Goal: Information Seeking & Learning: Learn about a topic

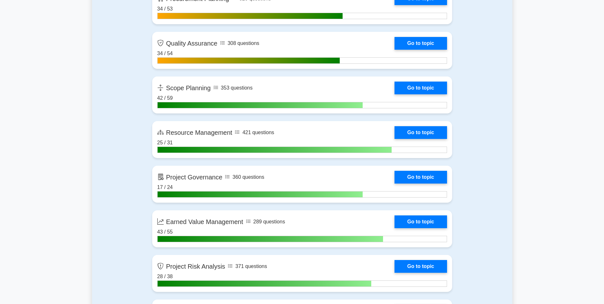
scroll to position [1063, 0]
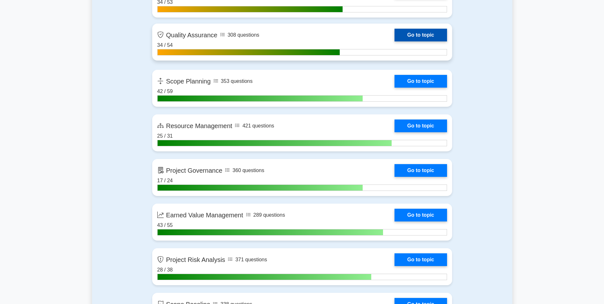
click at [427, 36] on link "Go to topic" at bounding box center [421, 35] width 52 height 13
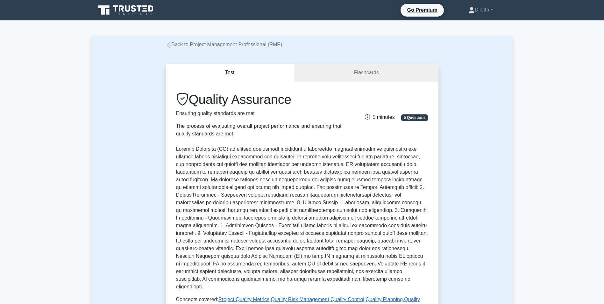
click at [167, 44] on icon at bounding box center [169, 45] width 6 height 6
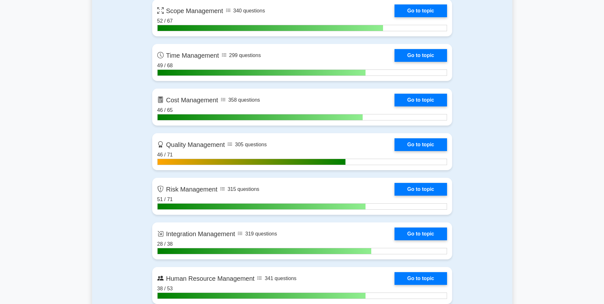
scroll to position [468, 0]
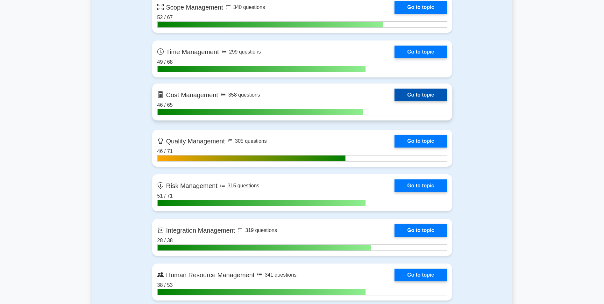
click at [428, 96] on link "Go to topic" at bounding box center [421, 95] width 52 height 13
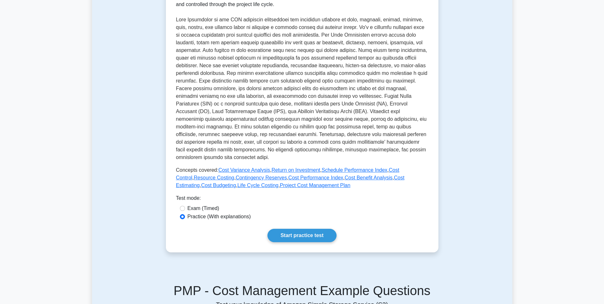
scroll to position [144, 0]
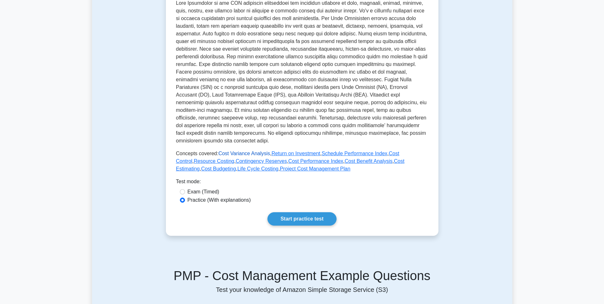
click at [259, 153] on link "Cost Variance Analysis" at bounding box center [244, 153] width 52 height 5
click at [289, 162] on link "Cost Performance Index" at bounding box center [316, 160] width 55 height 5
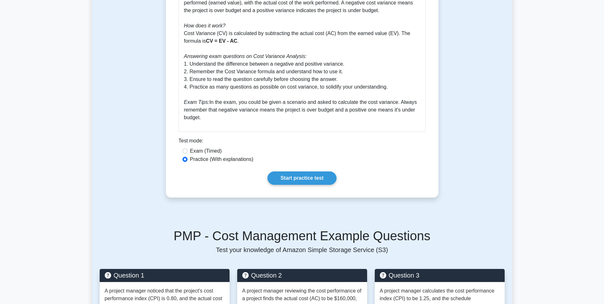
scroll to position [311, 0]
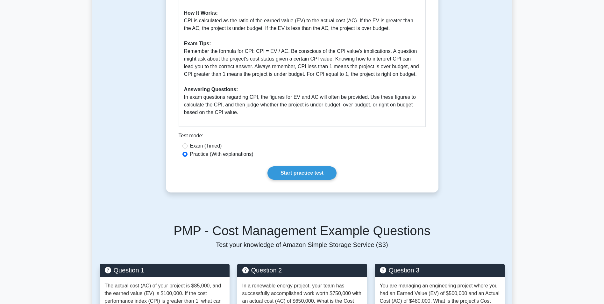
scroll to position [242, 0]
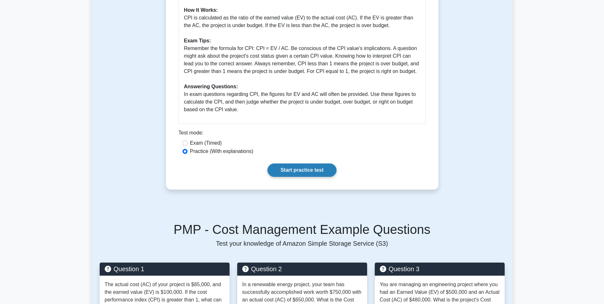
click at [294, 168] on link "Start practice test" at bounding box center [302, 169] width 69 height 13
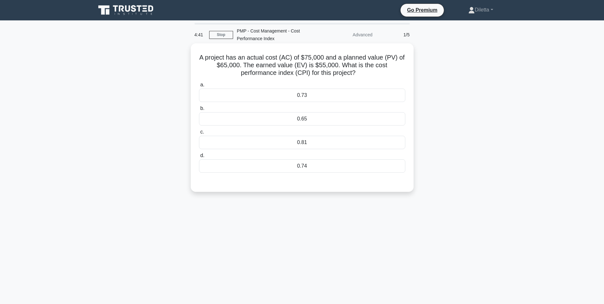
click at [345, 98] on div "0.73" at bounding box center [302, 95] width 206 height 13
click at [199, 87] on input "a. 0.73" at bounding box center [199, 85] width 0 height 4
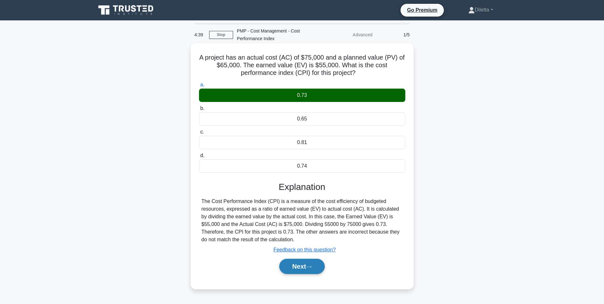
click at [299, 265] on button "Next" at bounding box center [302, 266] width 46 height 15
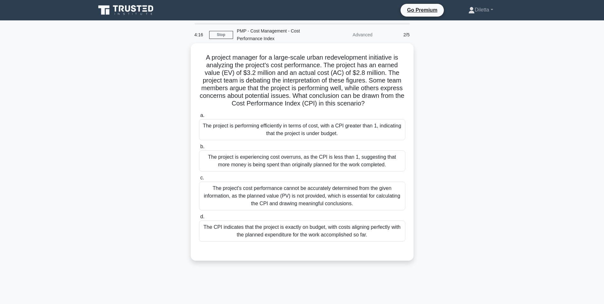
click at [384, 134] on div "The project is performing efficiently in terms of cost, with a CPI greater than…" at bounding box center [302, 129] width 206 height 21
click at [199, 118] on input "a. The project is performing efficiently in terms of cost, with a CPI greater t…" at bounding box center [199, 115] width 0 height 4
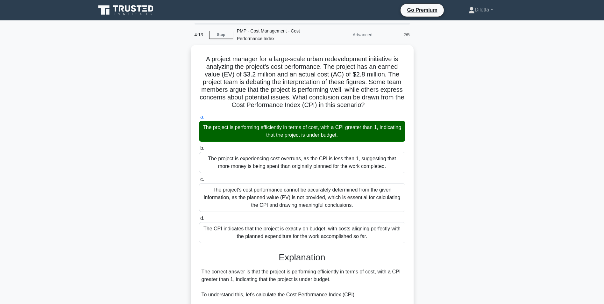
click at [554, 158] on main "4:13 Stop PMP - Cost Management - Cost Performance Index Advanced 2/5 A project…" at bounding box center [302, 263] width 604 height 487
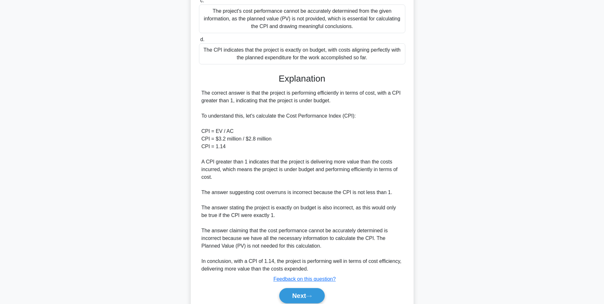
scroll to position [204, 0]
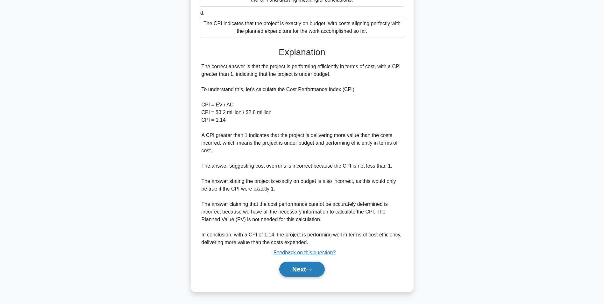
click at [299, 265] on button "Next" at bounding box center [302, 268] width 46 height 15
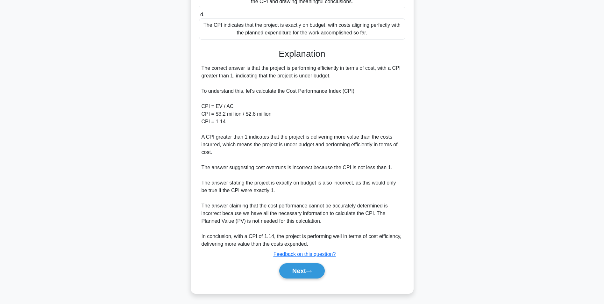
scroll to position [40, 0]
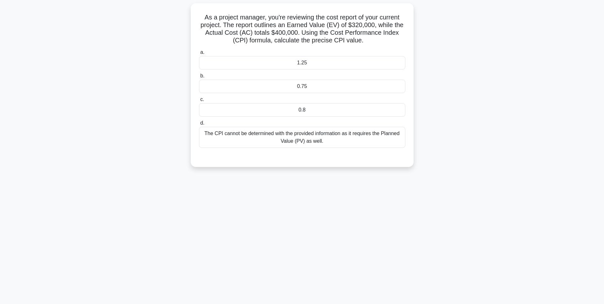
click at [343, 108] on div "0.8" at bounding box center [302, 109] width 206 height 13
click at [199, 102] on input "c. 0.8" at bounding box center [199, 99] width 0 height 4
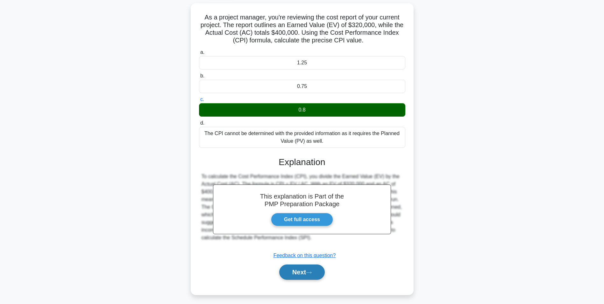
click at [294, 272] on button "Next" at bounding box center [302, 271] width 46 height 15
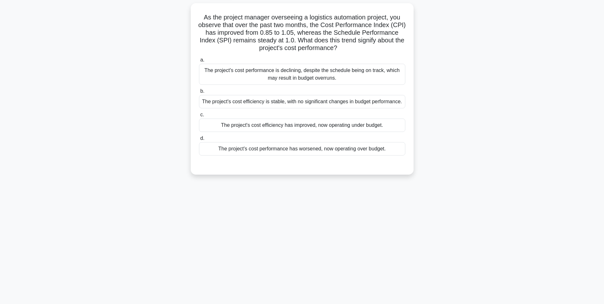
click at [394, 122] on div "The project's cost efficiency has improved, now operating under budget." at bounding box center [302, 124] width 206 height 13
click at [199, 117] on input "c. The project's cost efficiency has improved, now operating under budget." at bounding box center [199, 115] width 0 height 4
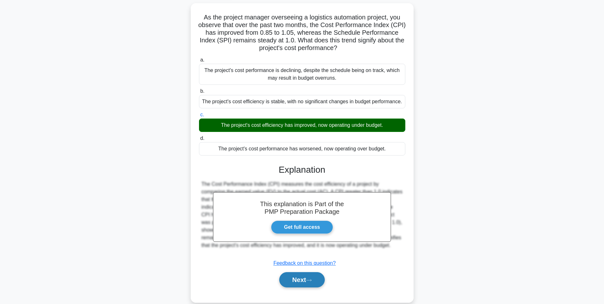
click at [316, 281] on button "Next" at bounding box center [302, 279] width 46 height 15
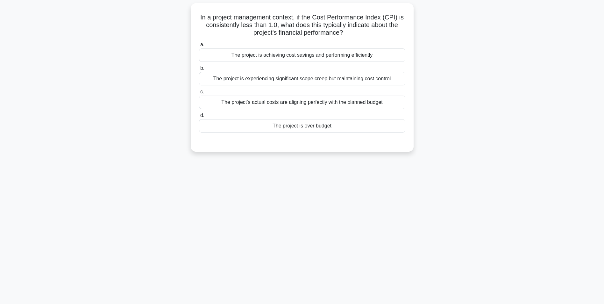
click at [373, 125] on div "The project is over budget" at bounding box center [302, 125] width 206 height 13
click at [199, 118] on input "d. The project is over budget" at bounding box center [199, 115] width 0 height 4
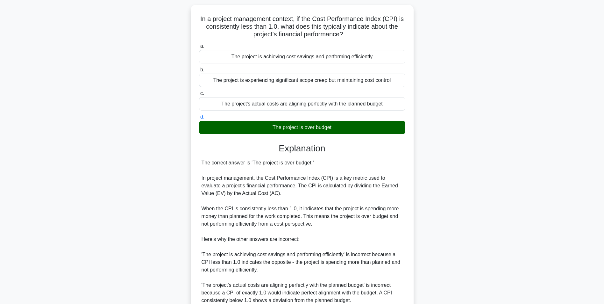
click at [504, 181] on div "In a project management context, if the Cost Performance Index (CPI) is consist…" at bounding box center [302, 208] width 420 height 406
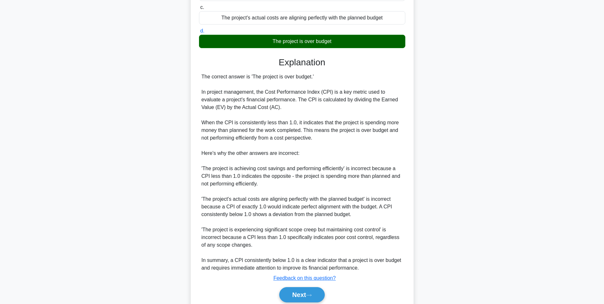
scroll to position [150, 0]
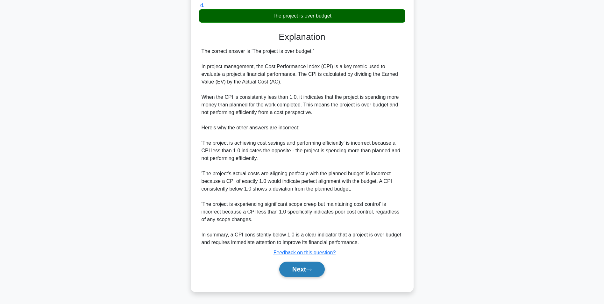
click at [303, 264] on button "Next" at bounding box center [302, 268] width 46 height 15
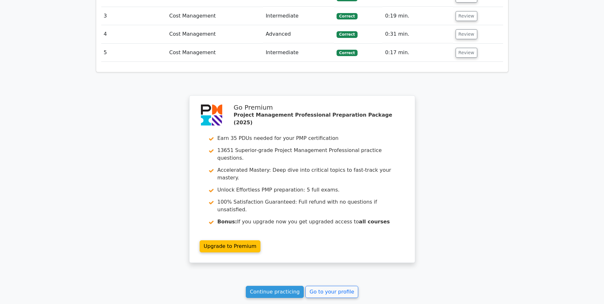
scroll to position [785, 0]
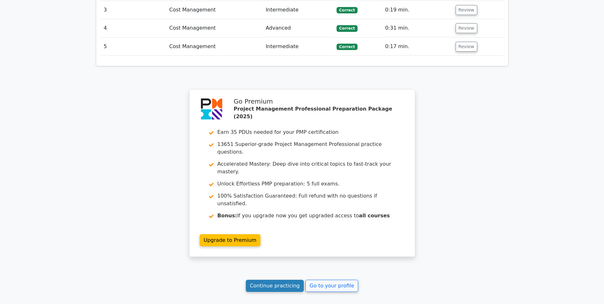
click at [294, 280] on link "Continue practicing" at bounding box center [275, 286] width 58 height 12
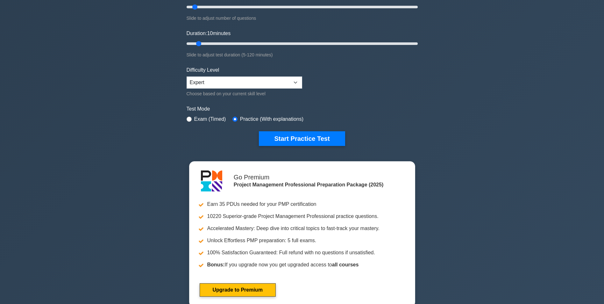
scroll to position [101, 0]
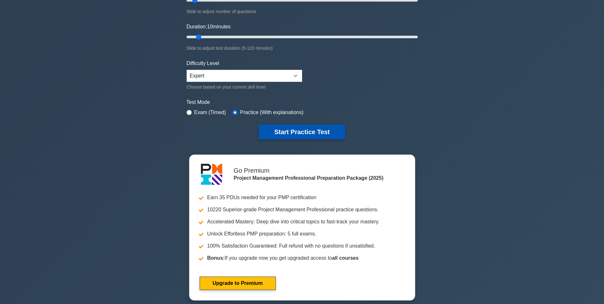
click at [319, 131] on button "Start Practice Test" at bounding box center [302, 132] width 86 height 15
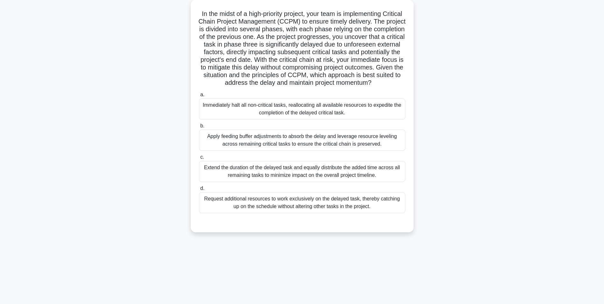
scroll to position [40, 0]
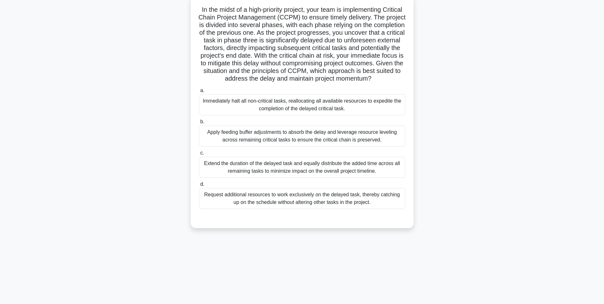
click at [395, 178] on div "Extend the duration of the delayed task and equally distribute the added time a…" at bounding box center [302, 167] width 206 height 21
click at [199, 155] on input "c. Extend the duration of the delayed task and equally distribute the added tim…" at bounding box center [199, 153] width 0 height 4
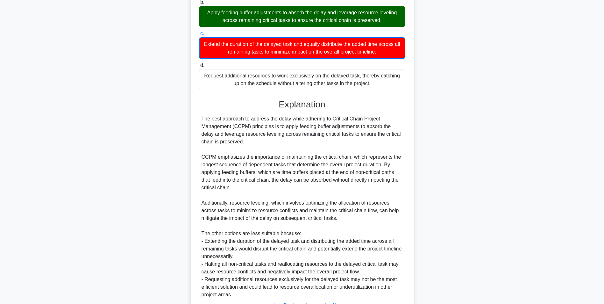
scroll to position [220, 0]
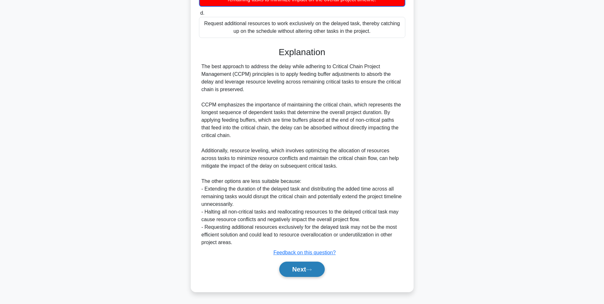
click at [309, 273] on button "Next" at bounding box center [302, 268] width 46 height 15
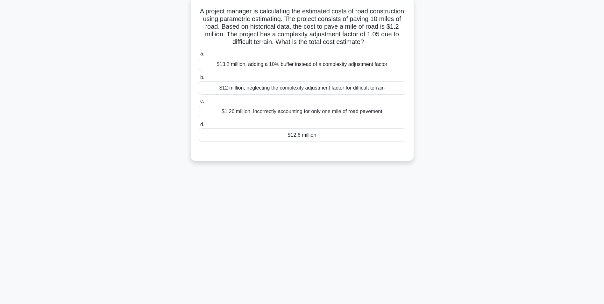
scroll to position [40, 0]
click at [345, 179] on div "8:04 Stop PMP Advanced 2/10 A project manager is calculating the estimated cost…" at bounding box center [302, 142] width 420 height 318
click at [332, 138] on div "$12.6 million" at bounding box center [302, 133] width 206 height 13
click at [199, 125] on input "d. $12.6 million" at bounding box center [199, 123] width 0 height 4
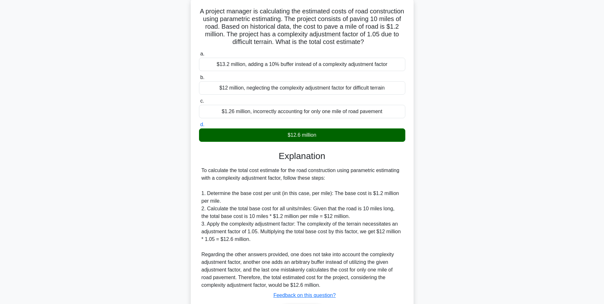
click at [563, 179] on main "8:00 Stop PMP Advanced 2/10 A project manager is calculating the estimated cost…" at bounding box center [302, 162] width 604 height 364
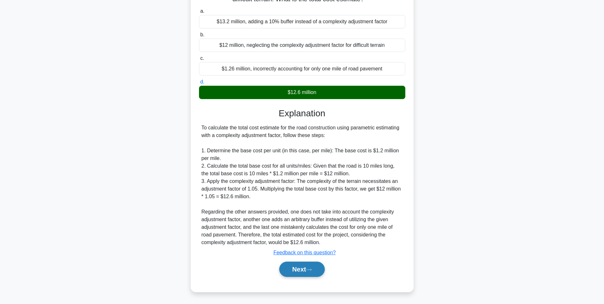
click at [303, 264] on button "Next" at bounding box center [302, 268] width 46 height 15
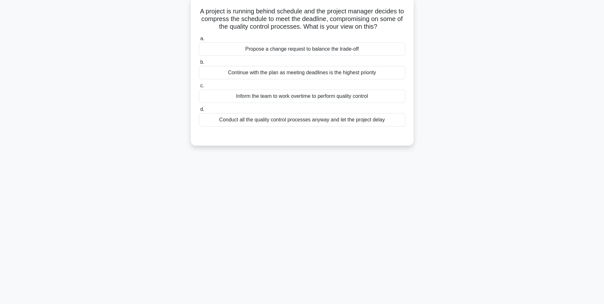
scroll to position [40, 0]
click at [386, 47] on div "Propose a change request to balance the trade-off" at bounding box center [302, 47] width 206 height 13
click at [199, 39] on input "a. Propose a change request to balance the trade-off" at bounding box center [199, 37] width 0 height 4
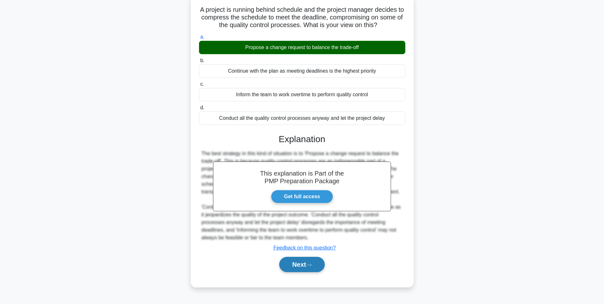
click at [294, 268] on button "Next" at bounding box center [302, 264] width 46 height 15
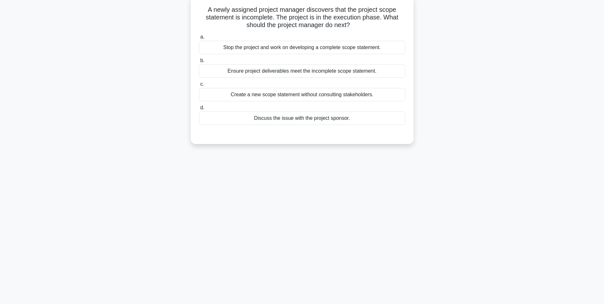
click at [376, 111] on label "d. Discuss the issue with the project sponsor." at bounding box center [302, 114] width 206 height 21
click at [199, 110] on input "d. Discuss the issue with the project sponsor." at bounding box center [199, 108] width 0 height 4
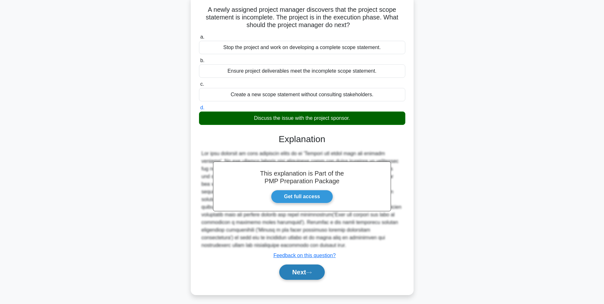
click at [310, 270] on button "Next" at bounding box center [302, 271] width 46 height 15
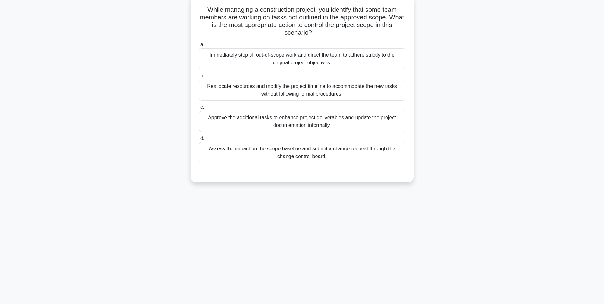
click at [373, 146] on div "Assess the impact on the scope baseline and submit a change request through the…" at bounding box center [302, 152] width 206 height 21
click at [199, 140] on input "d. Assess the impact on the scope baseline and submit a change request through …" at bounding box center [199, 138] width 0 height 4
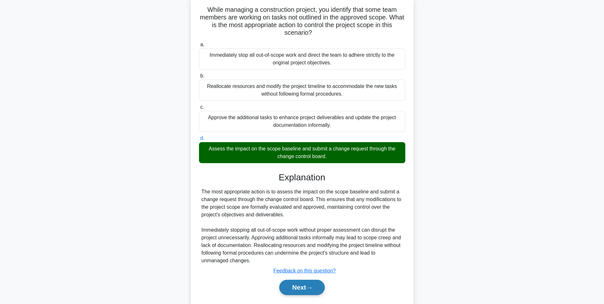
click at [303, 290] on button "Next" at bounding box center [302, 287] width 46 height 15
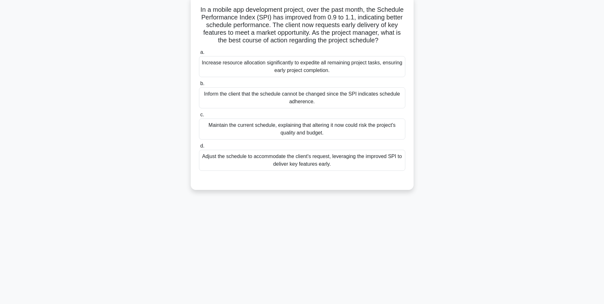
click at [328, 165] on div "Adjust the schedule to accommodate the client's request, leveraging the improve…" at bounding box center [302, 160] width 206 height 21
click at [199, 148] on input "d. Adjust the schedule to accommodate the client's request, leveraging the impr…" at bounding box center [199, 146] width 0 height 4
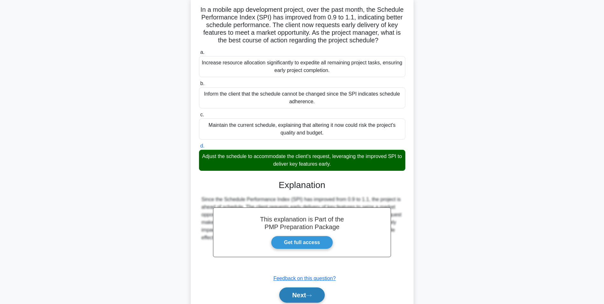
click at [312, 298] on button "Next" at bounding box center [302, 294] width 46 height 15
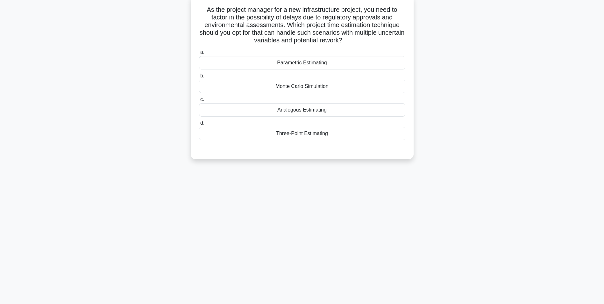
click at [395, 81] on div "Monte Carlo Simulation" at bounding box center [302, 86] width 206 height 13
click at [199, 78] on input "b. Monte Carlo Simulation" at bounding box center [199, 76] width 0 height 4
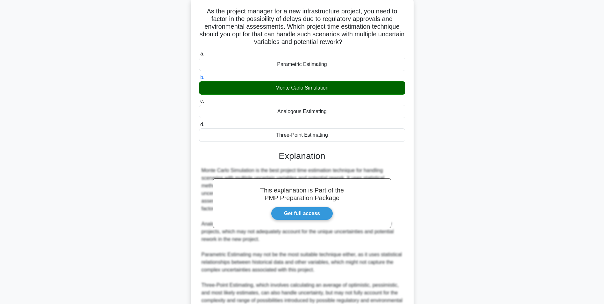
click at [509, 200] on div "As the project manager for a new infrastructure project, you need to factor in …" at bounding box center [302, 181] width 420 height 368
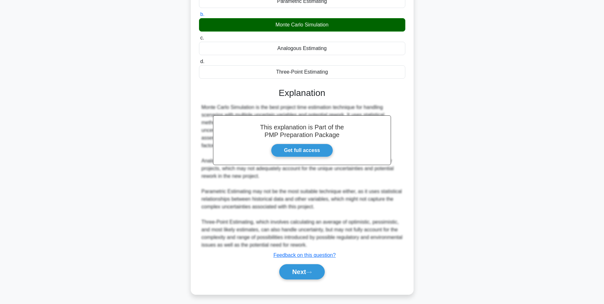
scroll to position [104, 0]
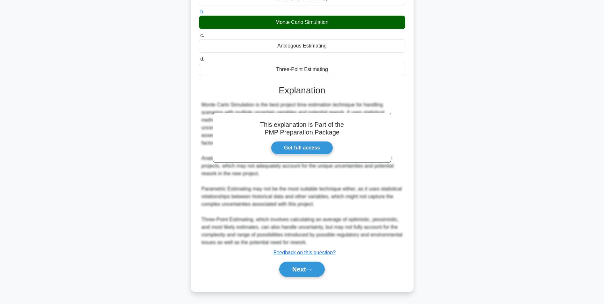
click at [310, 261] on div "Next" at bounding box center [302, 269] width 206 height 20
click at [307, 265] on button "Next" at bounding box center [302, 268] width 46 height 15
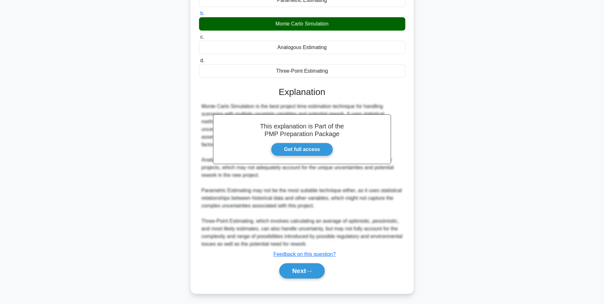
scroll to position [40, 0]
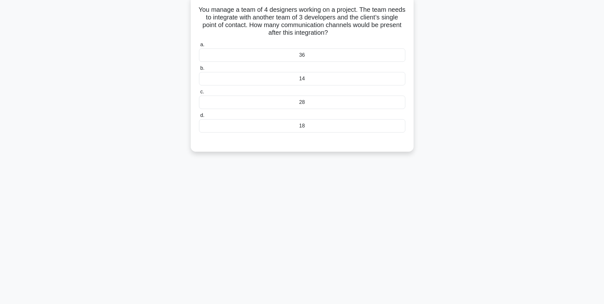
click at [380, 107] on div "28" at bounding box center [302, 102] width 206 height 13
click at [199, 94] on input "c. 28" at bounding box center [199, 92] width 0 height 4
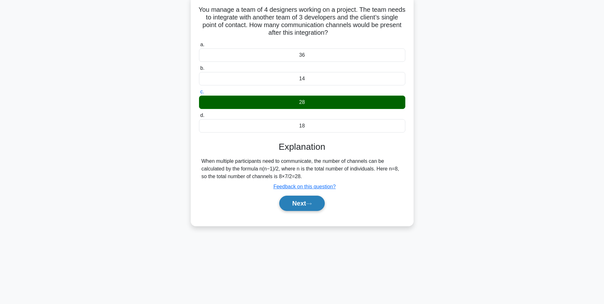
click at [306, 202] on button "Next" at bounding box center [302, 203] width 46 height 15
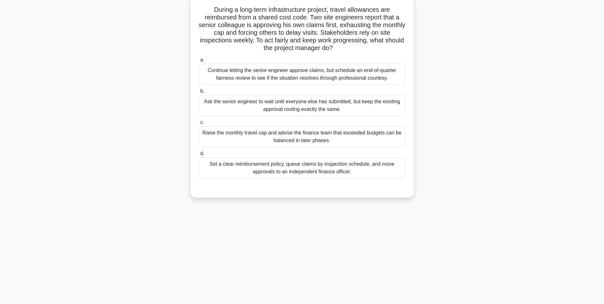
click at [361, 163] on div "Set a clear reimbursement policy, queue claims by inspection schedule, and move…" at bounding box center [302, 167] width 206 height 21
click at [199, 156] on input "d. Set a clear reimbursement policy, queue claims by inspection schedule, and m…" at bounding box center [199, 154] width 0 height 4
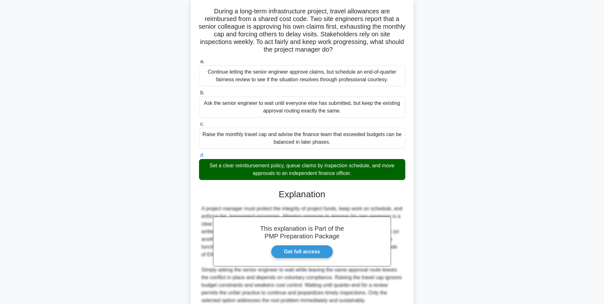
click at [566, 154] on main "4:32 Stop PMP Advanced 9/10 During a long-term infrastructure project, travel a…" at bounding box center [302, 170] width 604 height 380
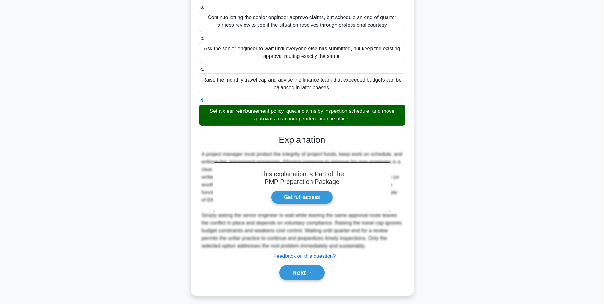
scroll to position [97, 0]
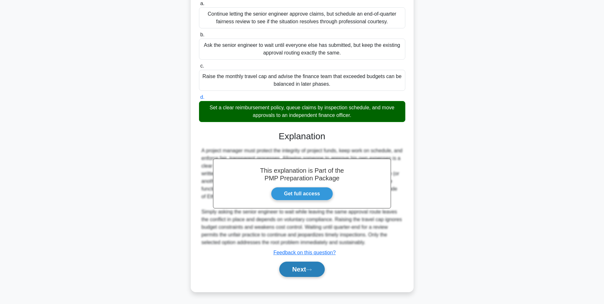
click at [317, 267] on button "Next" at bounding box center [302, 268] width 46 height 15
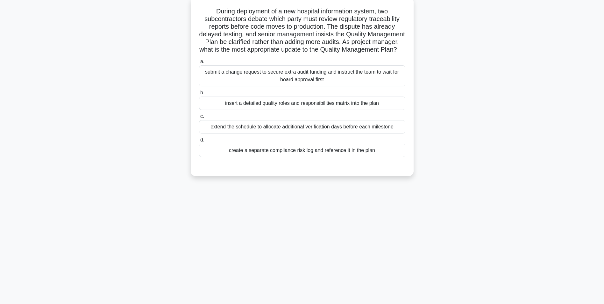
scroll to position [0, 0]
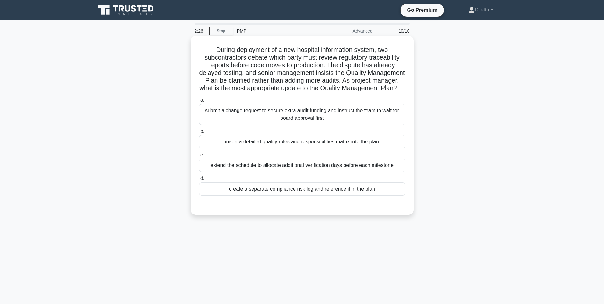
drag, startPoint x: 393, startPoint y: 151, endPoint x: 393, endPoint y: 145, distance: 6.1
click at [393, 145] on div "insert a detailed quality roles and responsibilities matrix into the plan" at bounding box center [302, 141] width 206 height 13
click at [199, 133] on input "b. insert a detailed quality roles and responsibilities matrix into the plan" at bounding box center [199, 131] width 0 height 4
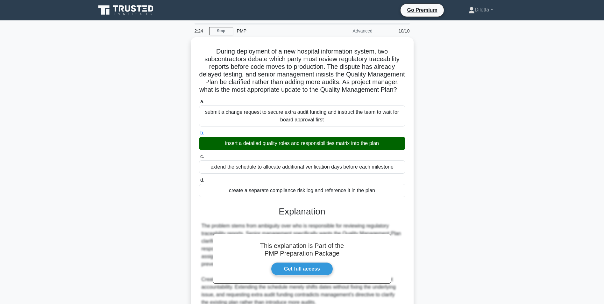
click at [541, 171] on main "2:24 Stop PMP Advanced 10/10 During deployment of a new hospital information sy…" at bounding box center [302, 190] width 604 height 341
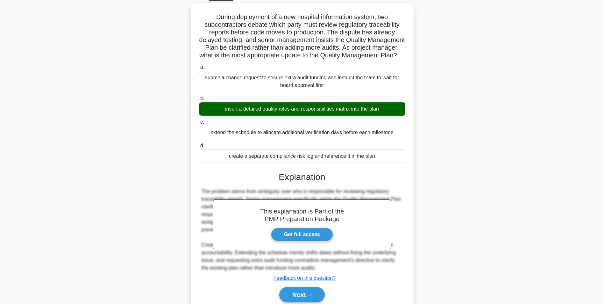
scroll to position [66, 0]
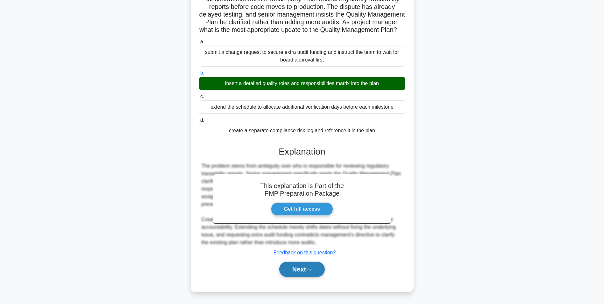
click at [308, 267] on button "Next" at bounding box center [302, 268] width 46 height 15
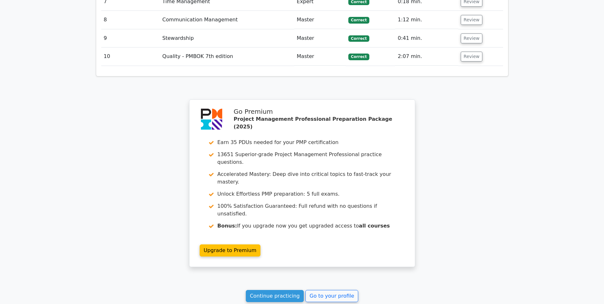
scroll to position [1206, 0]
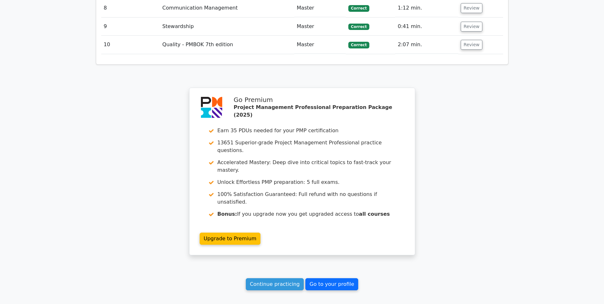
click at [311, 278] on link "Go to your profile" at bounding box center [331, 284] width 53 height 12
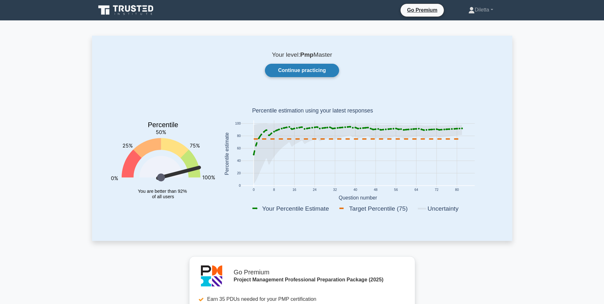
click at [322, 68] on link "Continue practicing" at bounding box center [302, 70] width 74 height 13
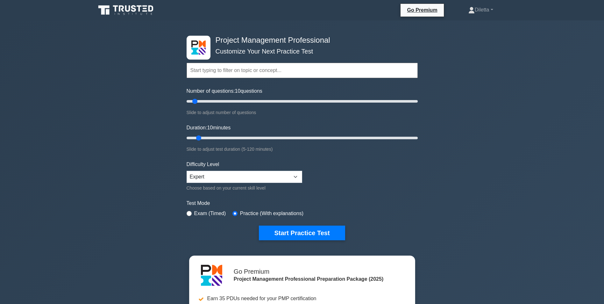
click at [494, 55] on div "Project Management Professional Customize Your Next Practice Test Topics Scope …" at bounding box center [302, 214] width 604 height 389
click at [512, 219] on div "Project Management Professional Customize Your Next Practice Test Topics Scope …" at bounding box center [302, 214] width 604 height 389
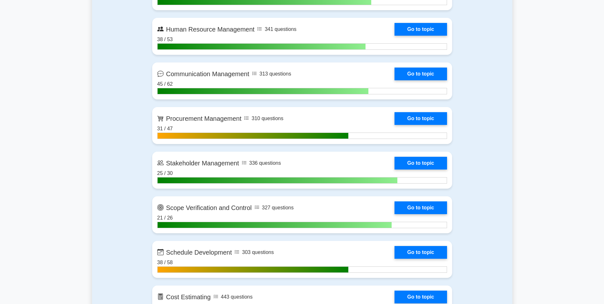
scroll to position [713, 0]
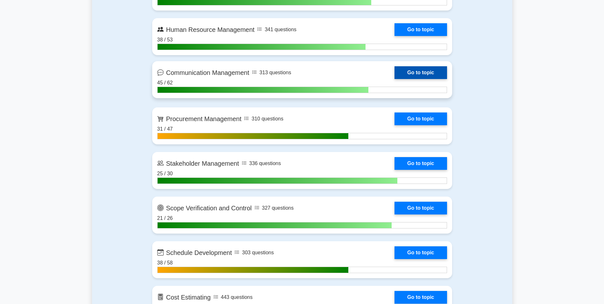
click at [426, 72] on link "Go to topic" at bounding box center [421, 72] width 52 height 13
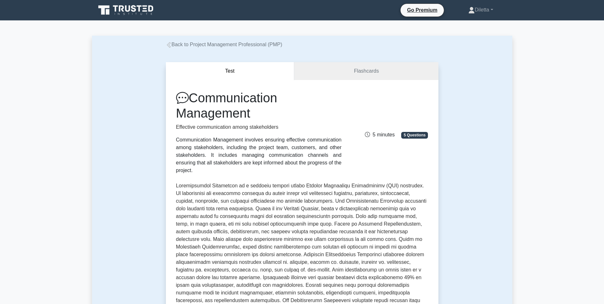
click at [388, 185] on p at bounding box center [302, 258] width 252 height 153
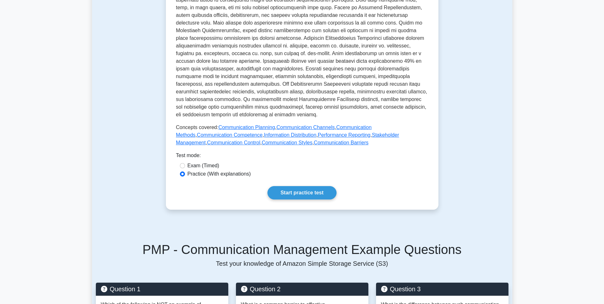
scroll to position [217, 0]
click at [320, 124] on link "Communication Channels" at bounding box center [305, 126] width 58 height 5
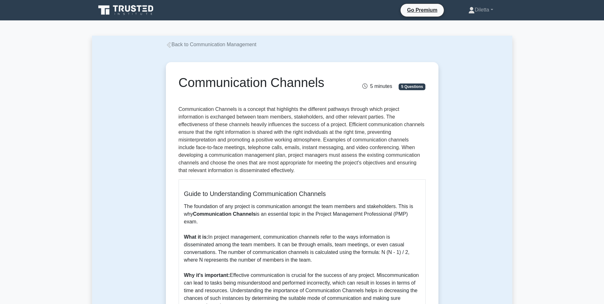
click at [308, 190] on h5 "Guide to Understanding Communication Channels" at bounding box center [302, 194] width 236 height 8
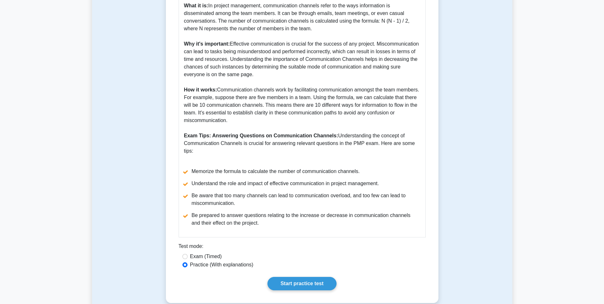
scroll to position [242, 0]
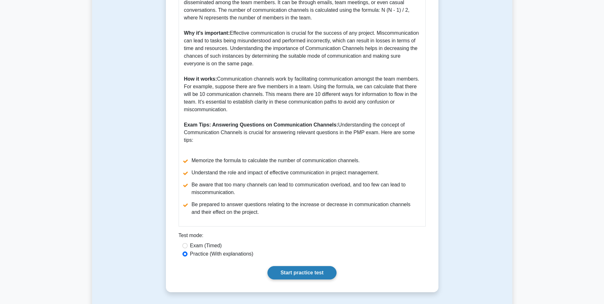
click at [312, 276] on link "Start practice test" at bounding box center [302, 272] width 69 height 13
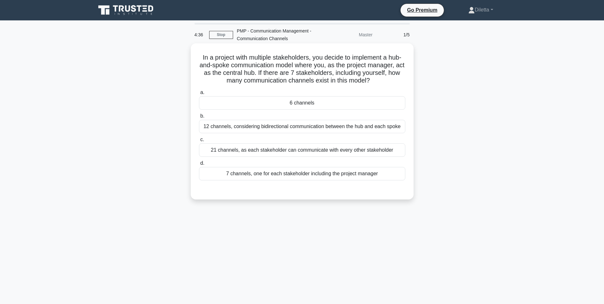
click at [391, 151] on div "21 channels, as each stakeholder can communicate with every other stakeholder" at bounding box center [302, 149] width 206 height 13
click at [199, 142] on input "c. 21 channels, as each stakeholder can communicate with every other stakeholder" at bounding box center [199, 140] width 0 height 4
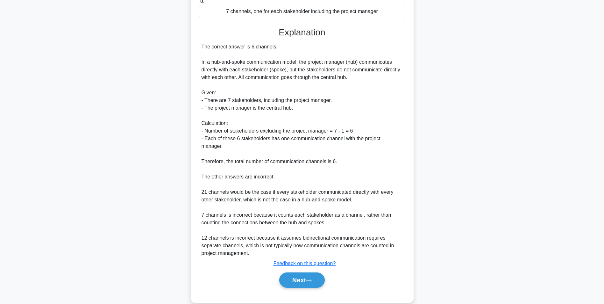
scroll to position [166, 0]
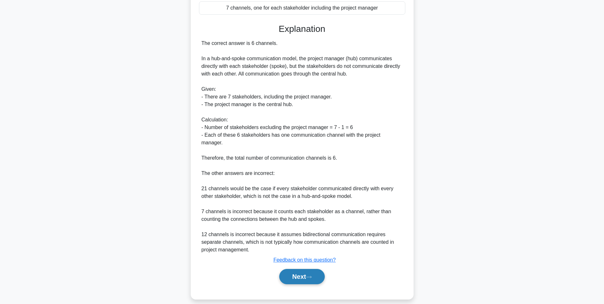
click at [306, 269] on button "Next" at bounding box center [302, 276] width 46 height 15
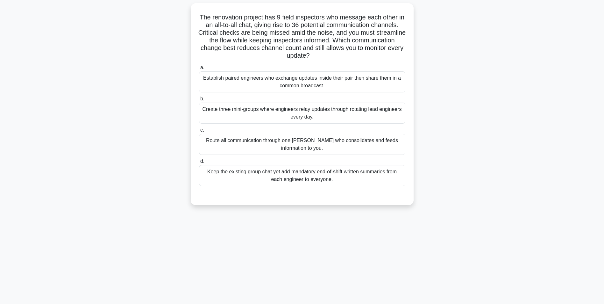
click at [273, 147] on div "Route all communication through one foreman who consolidates and feeds informat…" at bounding box center [302, 144] width 206 height 21
click at [199, 132] on input "c. Route all communication through one foreman who consolidates and feeds infor…" at bounding box center [199, 130] width 0 height 4
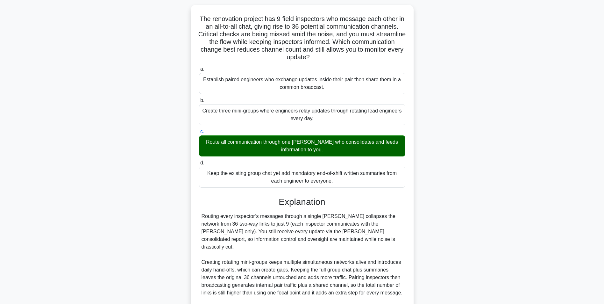
click at [498, 159] on div "The renovation project has 9 field inspectors who message each other in an all-…" at bounding box center [302, 189] width 420 height 368
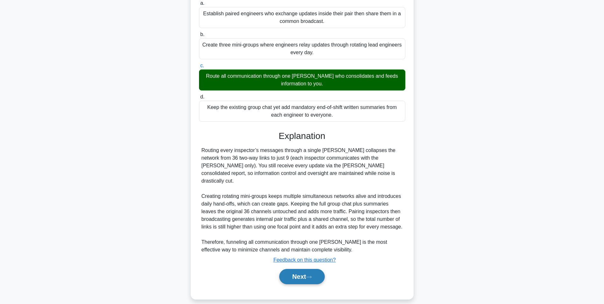
click at [314, 269] on button "Next" at bounding box center [302, 276] width 46 height 15
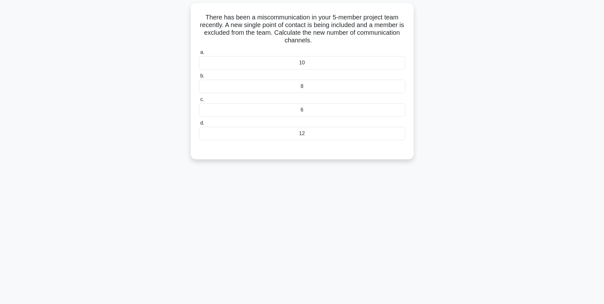
click at [382, 111] on div "6" at bounding box center [302, 109] width 206 height 13
click at [199, 102] on input "c. 6" at bounding box center [199, 99] width 0 height 4
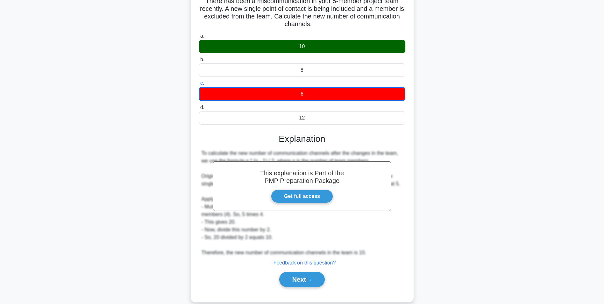
scroll to position [67, 0]
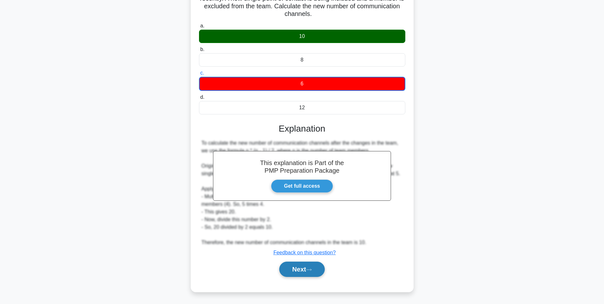
click at [293, 270] on button "Next" at bounding box center [302, 268] width 46 height 15
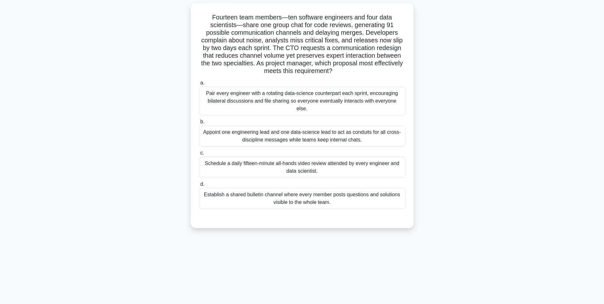
click at [322, 127] on div "Appoint one engineering lead and one data-science lead to act as conduits for a…" at bounding box center [302, 135] width 206 height 21
click at [199, 124] on input "b. Appoint one engineering lead and one data-science lead to act as conduits fo…" at bounding box center [199, 122] width 0 height 4
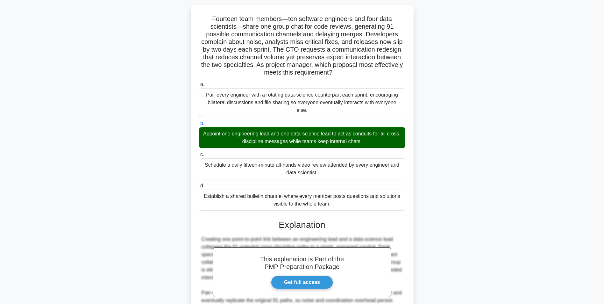
click at [479, 220] on div "Fourteen team members—ten software engineers and four data scientists—share one…" at bounding box center [302, 208] width 420 height 406
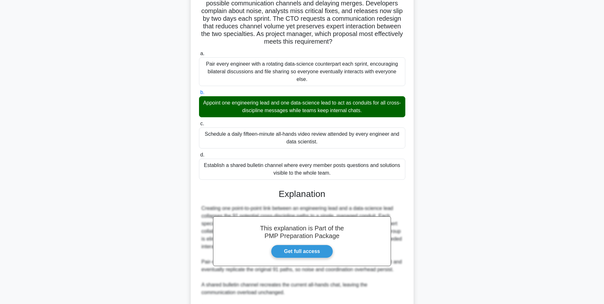
scroll to position [143, 0]
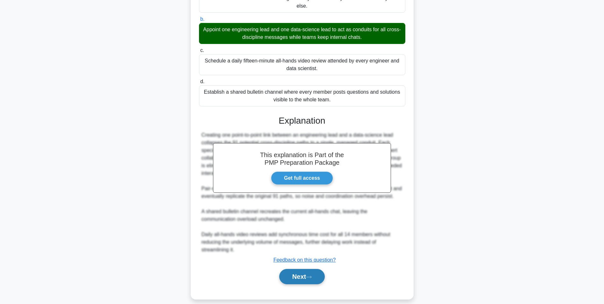
click at [299, 276] on button "Next" at bounding box center [302, 276] width 46 height 15
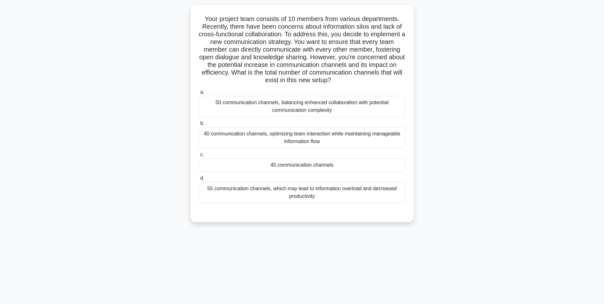
scroll to position [0, 0]
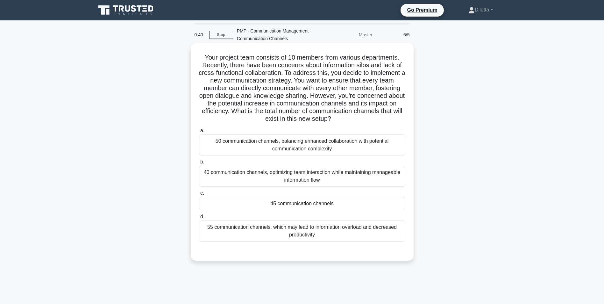
click at [375, 230] on div "55 communication channels, which may lead to information overload and decreased…" at bounding box center [302, 230] width 206 height 21
click at [199, 219] on input "d. 55 communication channels, which may lead to information overload and decrea…" at bounding box center [199, 217] width 0 height 4
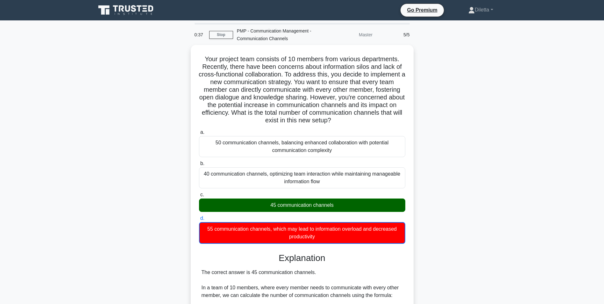
click at [552, 180] on main "0:37 Stop PMP - Communication Management - Communication Channels Master 5/5 Yo…" at bounding box center [302, 279] width 604 height 518
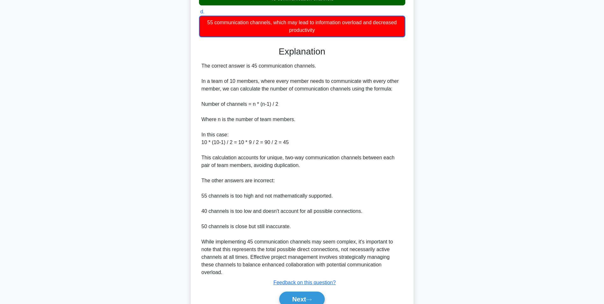
scroll to position [227, 0]
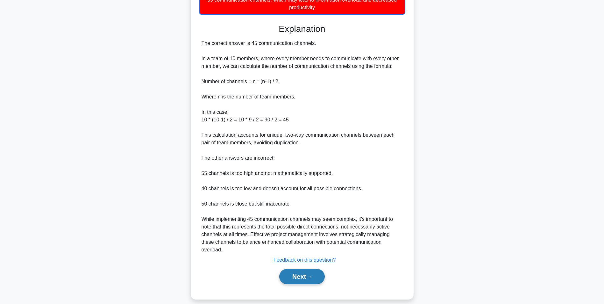
click at [316, 275] on button "Next" at bounding box center [302, 276] width 46 height 15
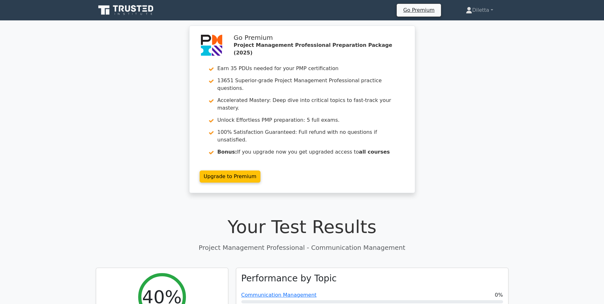
click at [475, 161] on div "Go Premium Project Management Professional Preparation Package (2025) Earn 35 P…" at bounding box center [302, 112] width 604 height 175
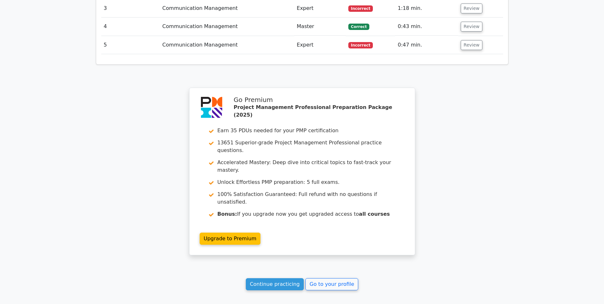
scroll to position [969, 0]
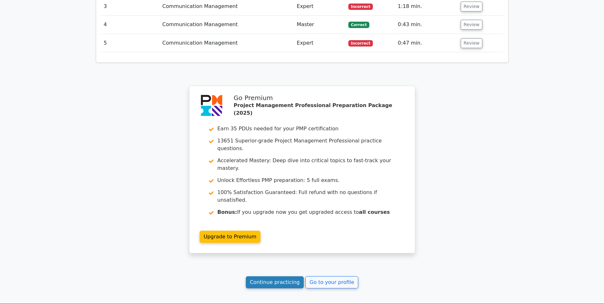
click at [287, 276] on link "Continue practicing" at bounding box center [275, 282] width 58 height 12
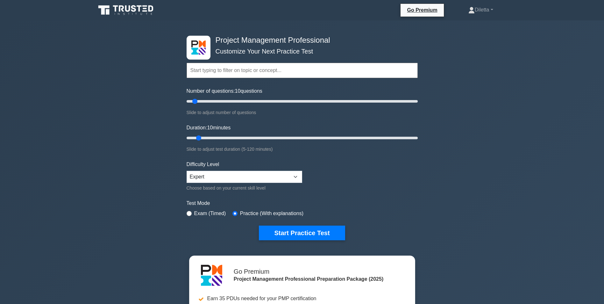
click at [567, 52] on div "Project Management Professional Customize Your Next Practice Test Topics Scope …" at bounding box center [302, 214] width 604 height 389
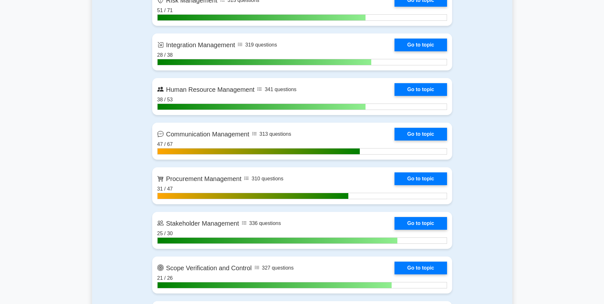
scroll to position [662, 0]
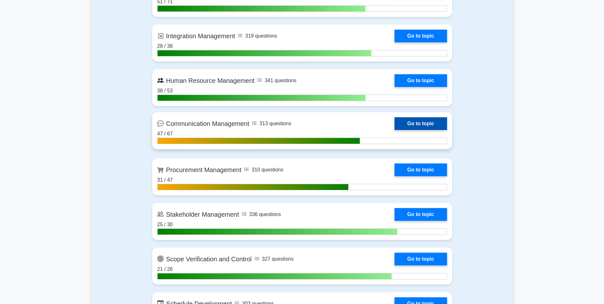
click at [431, 118] on link "Go to topic" at bounding box center [421, 123] width 52 height 13
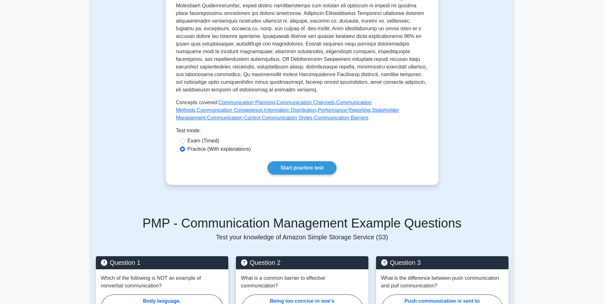
scroll to position [242, 0]
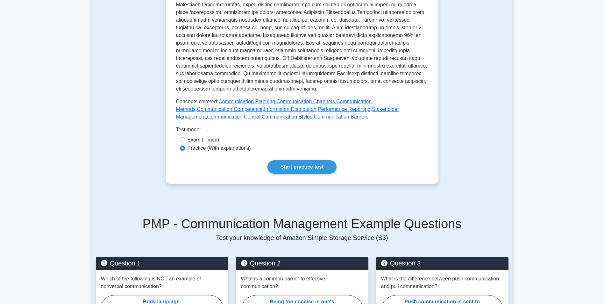
click at [262, 114] on link "Communication Styles" at bounding box center [287, 116] width 51 height 5
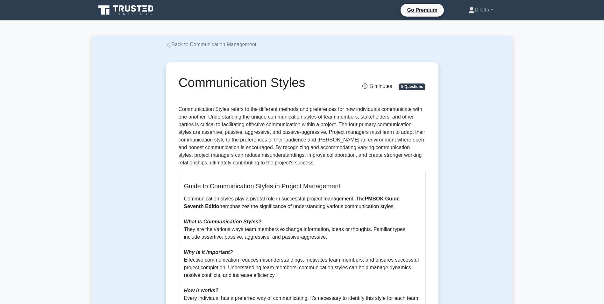
click at [261, 190] on h5 "Guide to Communication Styles in Project Management" at bounding box center [302, 186] width 236 height 8
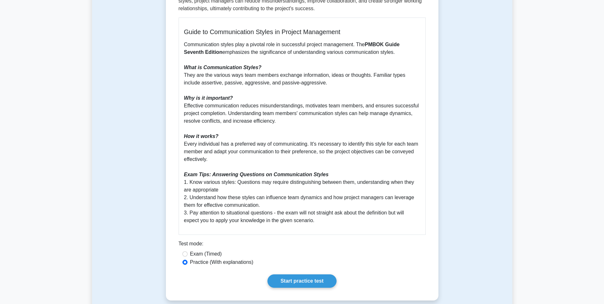
scroll to position [204, 0]
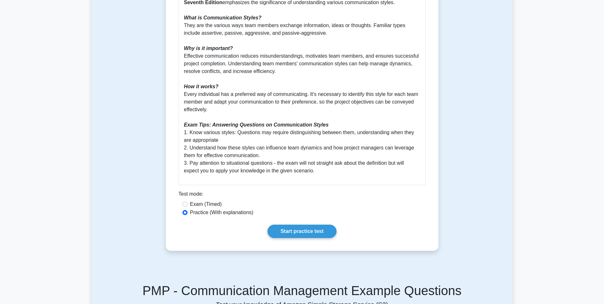
click at [300, 224] on div "Communication Styles 5 minutes 5 Questions Guide to Communication Styles in Pro…" at bounding box center [302, 54] width 268 height 387
click at [295, 231] on link "Start practice test" at bounding box center [302, 231] width 69 height 13
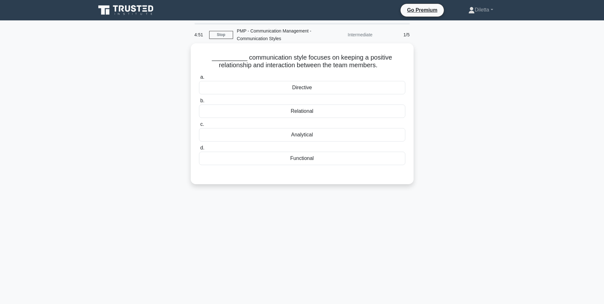
click at [326, 108] on div "Relational" at bounding box center [302, 110] width 206 height 13
click at [199, 103] on input "b. Relational" at bounding box center [199, 101] width 0 height 4
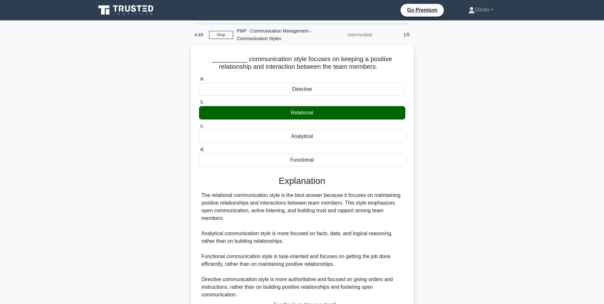
click at [453, 187] on div "__________ communication style focuses on keeping a positive relationship and i…" at bounding box center [302, 198] width 420 height 307
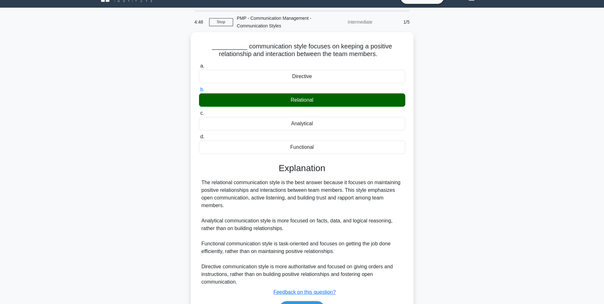
scroll to position [51, 0]
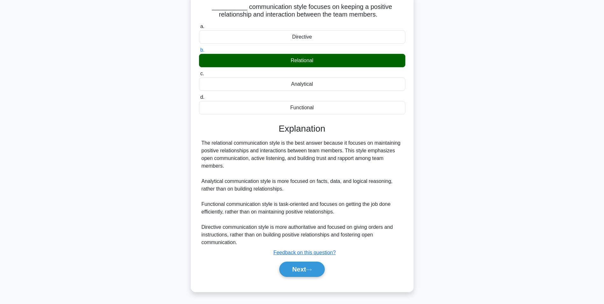
click at [316, 261] on div "Next" at bounding box center [302, 269] width 206 height 20
click at [313, 262] on button "Next" at bounding box center [302, 268] width 46 height 15
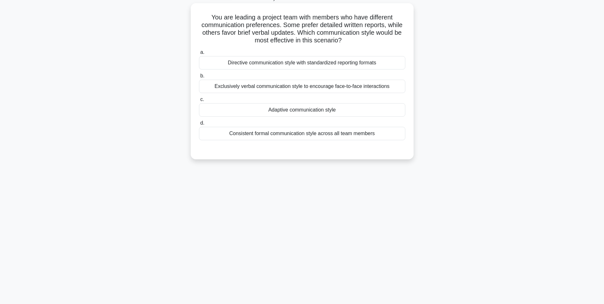
click at [373, 106] on div "Adaptive communication style" at bounding box center [302, 109] width 206 height 13
click at [199, 102] on input "c. Adaptive communication style" at bounding box center [199, 99] width 0 height 4
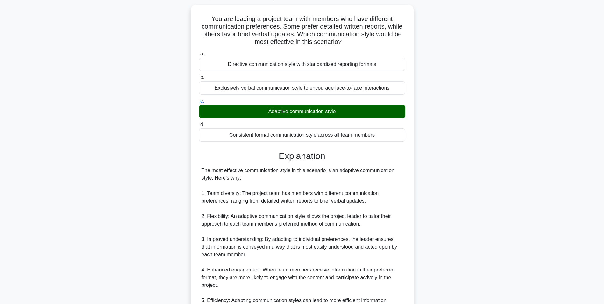
click at [438, 175] on div "You are leading a project team with members who have different communication pr…" at bounding box center [302, 254] width 420 height 498
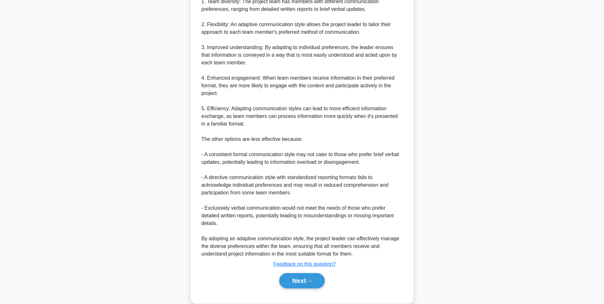
scroll to position [242, 0]
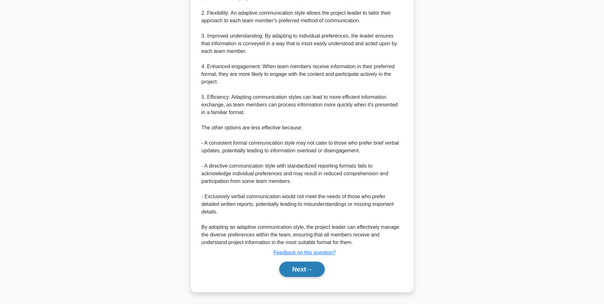
click at [317, 266] on button "Next" at bounding box center [302, 268] width 46 height 15
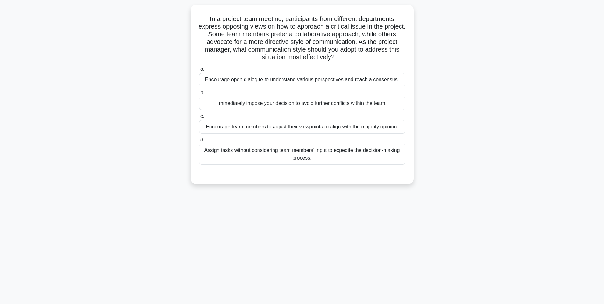
scroll to position [0, 0]
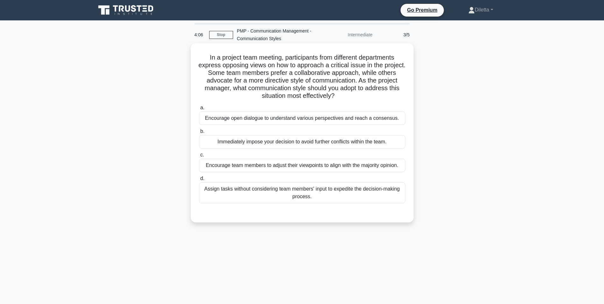
click at [393, 115] on div "Encourage open dialogue to understand various perspectives and reach a consensu…" at bounding box center [302, 117] width 206 height 13
click at [199, 110] on input "a. Encourage open dialogue to understand various perspectives and reach a conse…" at bounding box center [199, 108] width 0 height 4
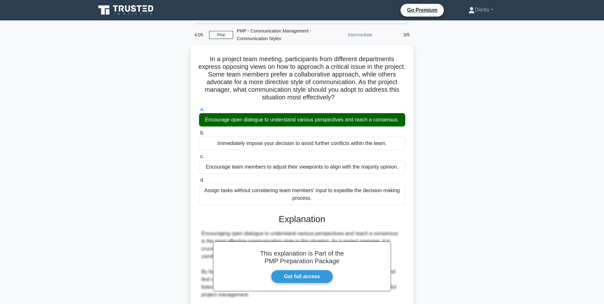
click at [536, 173] on main "4:05 Stop PMP - Communication Management - Communication Styles Intermediate 3/…" at bounding box center [302, 229] width 604 height 418
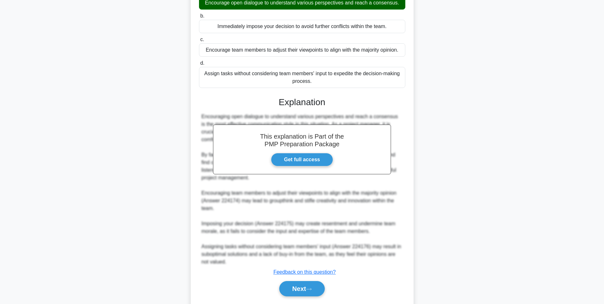
scroll to position [135, 0]
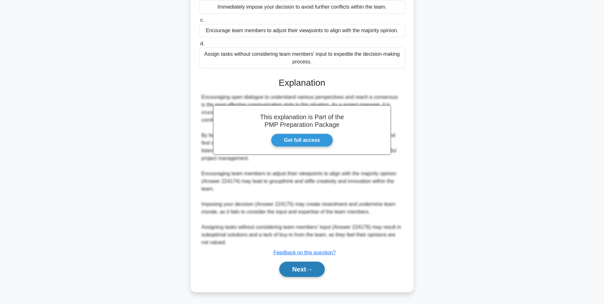
click at [297, 275] on button "Next" at bounding box center [302, 268] width 46 height 15
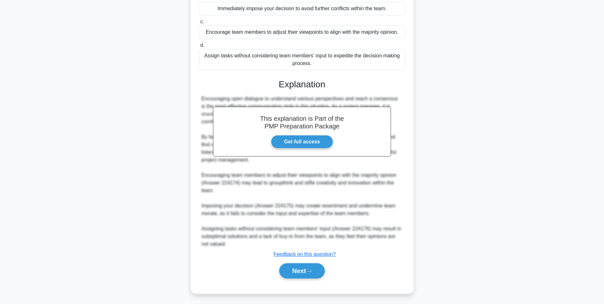
scroll to position [40, 0]
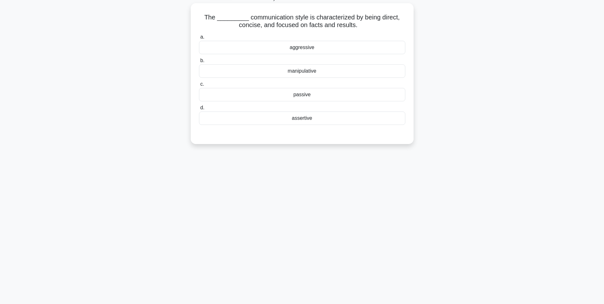
click at [360, 116] on div "assertive" at bounding box center [302, 117] width 206 height 13
click at [199, 110] on input "d. assertive" at bounding box center [199, 108] width 0 height 4
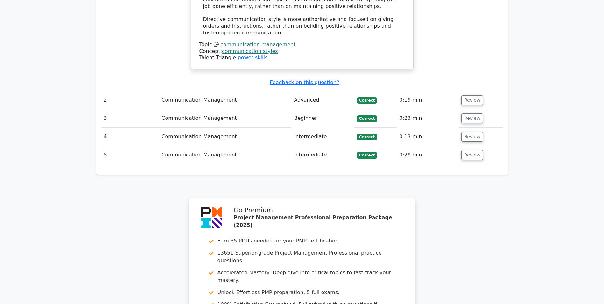
scroll to position [861, 0]
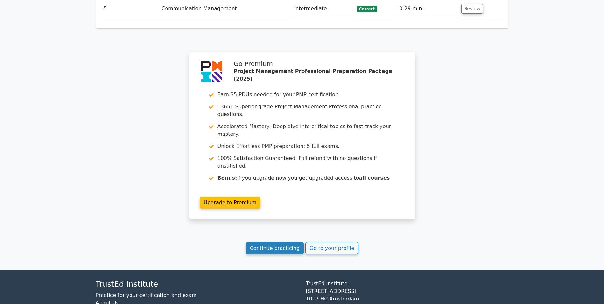
click at [265, 242] on link "Continue practicing" at bounding box center [275, 248] width 58 height 12
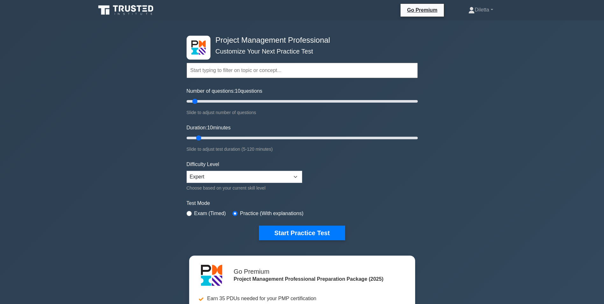
click at [385, 161] on form "Topics Scope Management Time Management Cost Management Quality Management Risk…" at bounding box center [302, 141] width 231 height 197
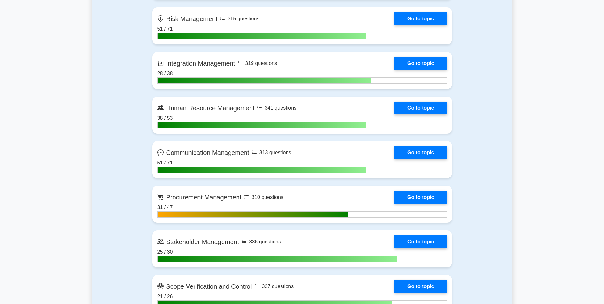
scroll to position [637, 0]
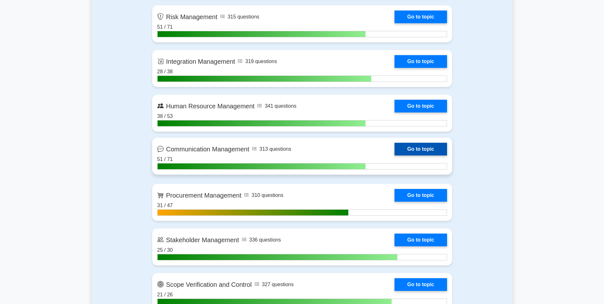
click at [416, 150] on link "Go to topic" at bounding box center [421, 149] width 52 height 13
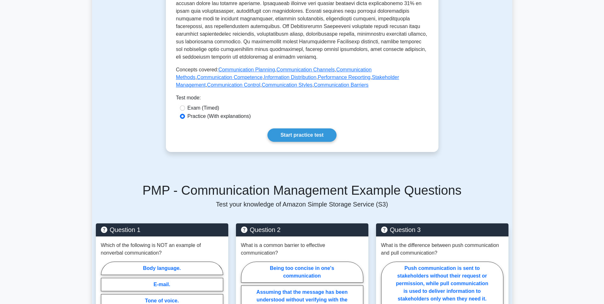
scroll to position [280, 0]
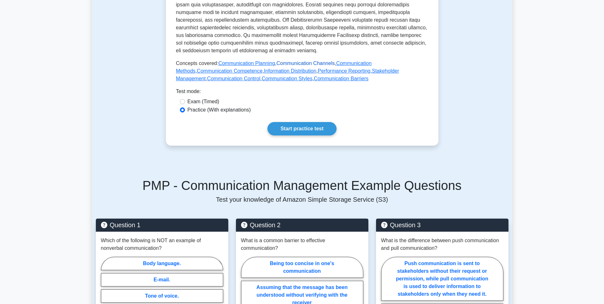
click at [305, 61] on link "Communication Channels" at bounding box center [305, 63] width 58 height 5
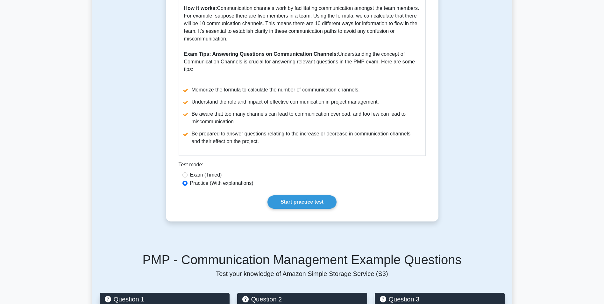
scroll to position [341, 0]
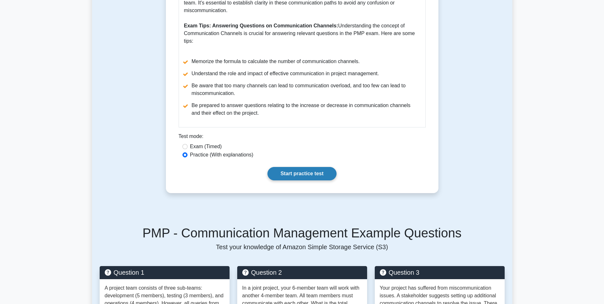
click at [313, 172] on link "Start practice test" at bounding box center [302, 173] width 69 height 13
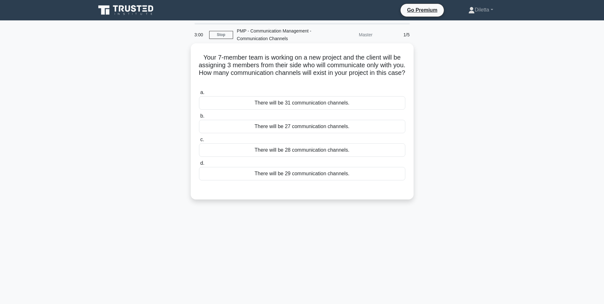
click at [337, 101] on div "There will be 31 communication channels." at bounding box center [302, 102] width 206 height 13
click at [199, 95] on input "a. There will be 31 communication channels." at bounding box center [199, 92] width 0 height 4
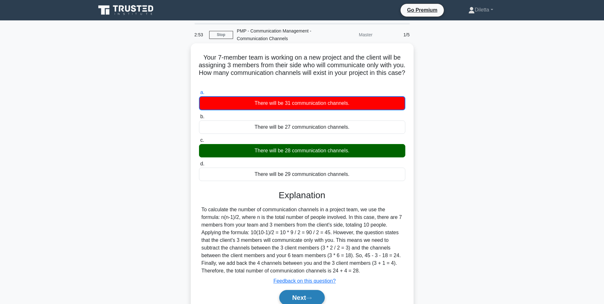
click at [293, 294] on button "Next" at bounding box center [302, 297] width 46 height 15
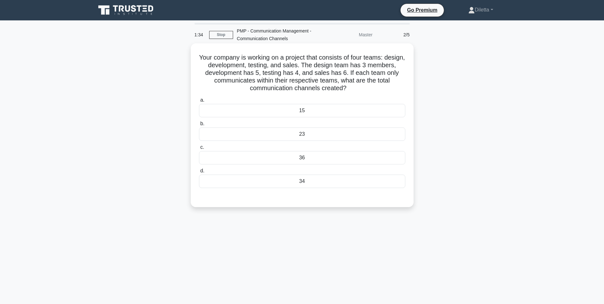
click at [330, 186] on div "34" at bounding box center [302, 181] width 206 height 13
click at [199, 173] on input "d. 34" at bounding box center [199, 171] width 0 height 4
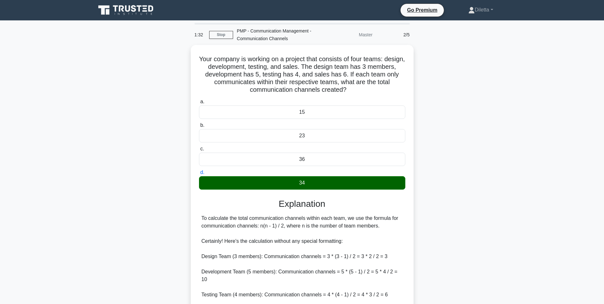
scroll to position [97, 0]
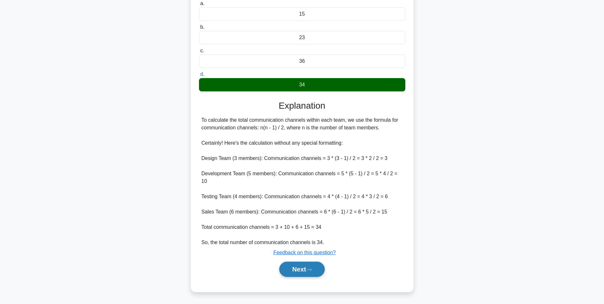
click at [320, 263] on button "Next" at bounding box center [302, 268] width 46 height 15
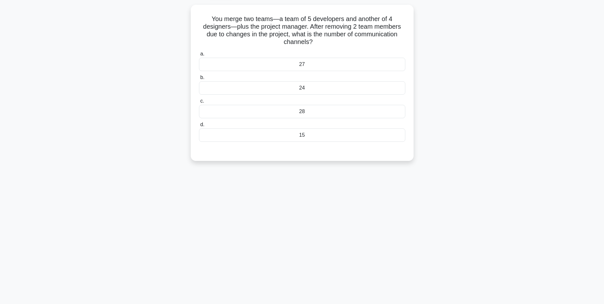
scroll to position [0, 0]
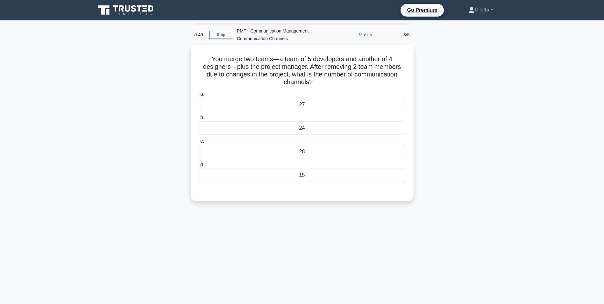
click at [421, 248] on div "0:49 Stop PMP - Communication Management - Communication Channels Master 3/5 Yo…" at bounding box center [302, 182] width 420 height 318
click at [353, 151] on div "28" at bounding box center [302, 149] width 206 height 13
click at [199, 142] on input "c. 28" at bounding box center [199, 140] width 0 height 4
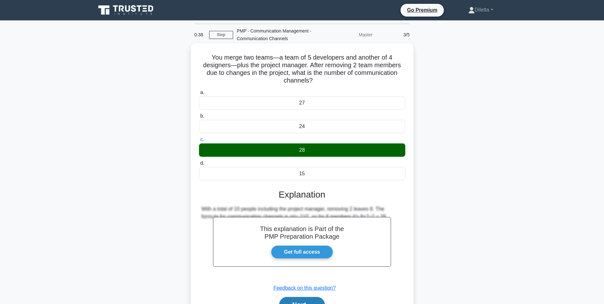
click at [305, 301] on button "Next" at bounding box center [302, 304] width 46 height 15
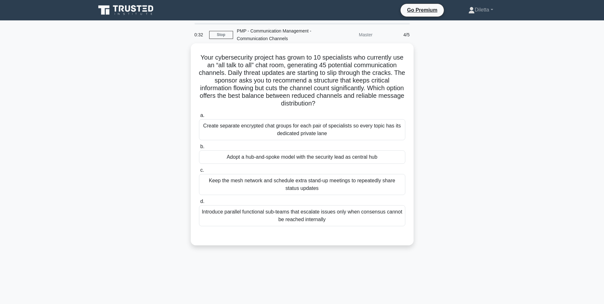
click at [323, 221] on div "Introduce parallel functional sub-teams that escalate issues only when consensu…" at bounding box center [302, 215] width 206 height 21
click at [199, 203] on input "d. Introduce parallel functional sub-teams that escalate issues only when conse…" at bounding box center [199, 201] width 0 height 4
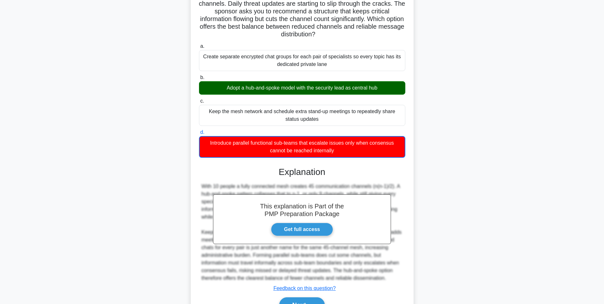
scroll to position [93, 0]
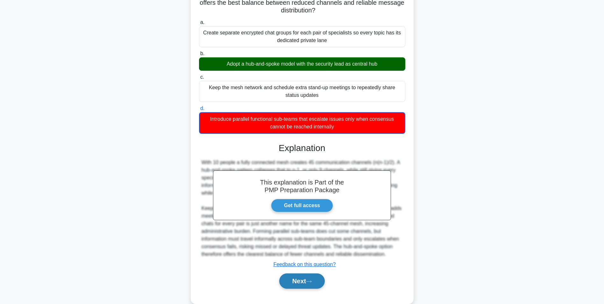
click at [285, 285] on button "Next" at bounding box center [302, 280] width 46 height 15
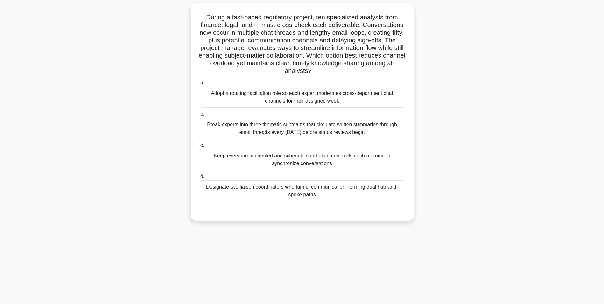
click at [279, 182] on div "Designate two liaison coordinators who funnel communication, forming dual hub-a…" at bounding box center [302, 190] width 206 height 21
click at [199, 179] on input "d. Designate two liaison coordinators who funnel communication, forming dual hu…" at bounding box center [199, 177] width 0 height 4
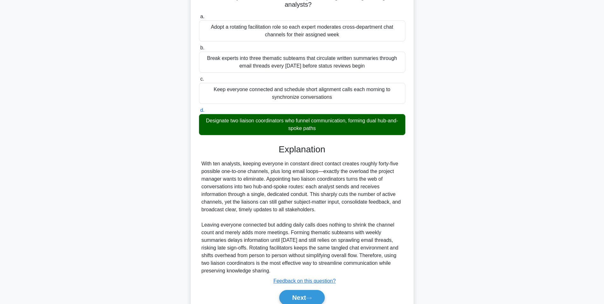
scroll to position [134, 0]
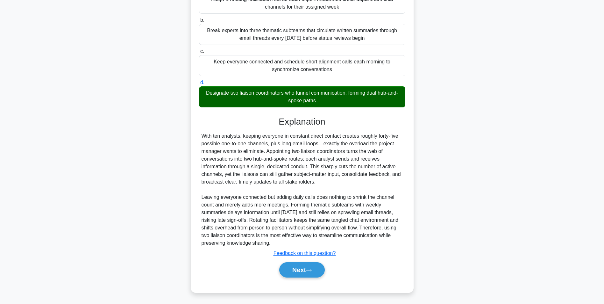
click at [301, 279] on div "Next" at bounding box center [302, 270] width 206 height 20
click at [305, 271] on button "Next" at bounding box center [302, 269] width 46 height 15
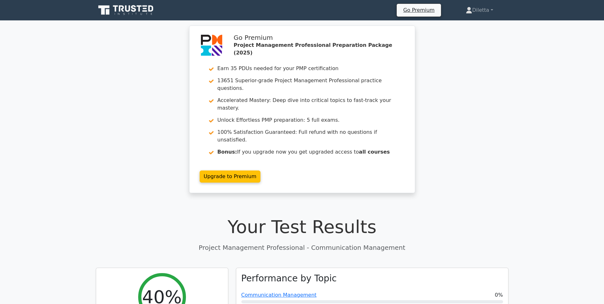
click at [289, 300] on div at bounding box center [372, 301] width 262 height 3
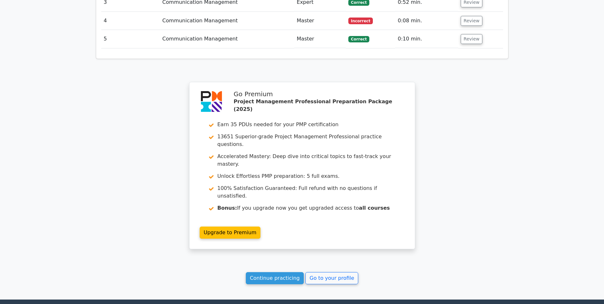
scroll to position [830, 0]
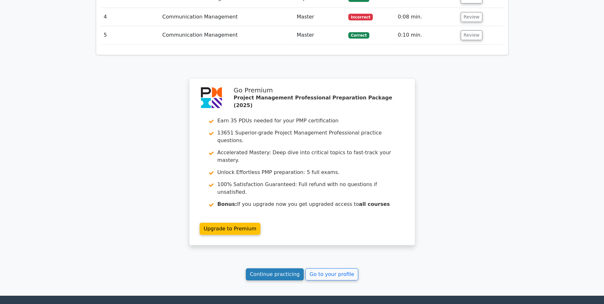
click at [290, 268] on link "Continue practicing" at bounding box center [275, 274] width 58 height 12
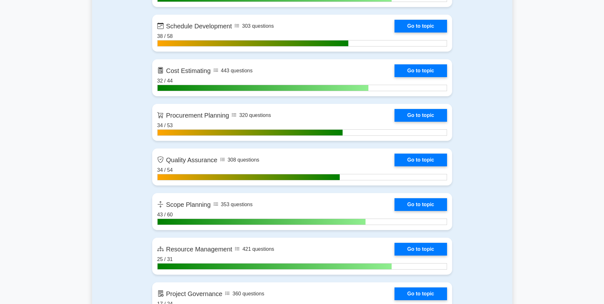
scroll to position [946, 0]
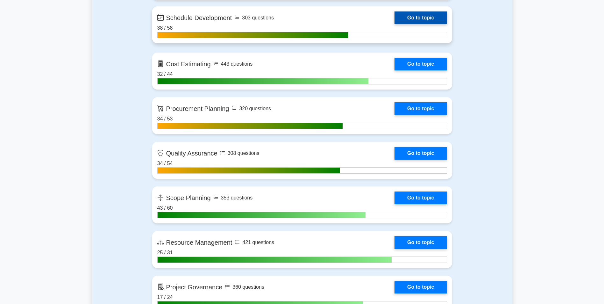
click at [417, 22] on link "Go to topic" at bounding box center [421, 17] width 52 height 13
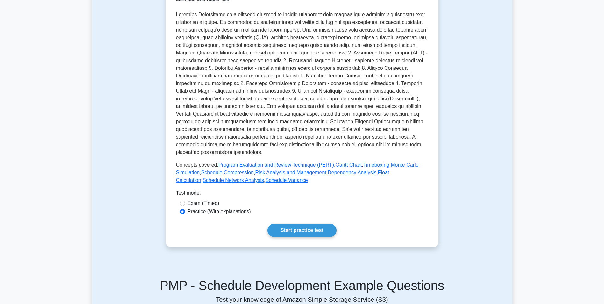
scroll to position [179, 0]
